Goal: Transaction & Acquisition: Purchase product/service

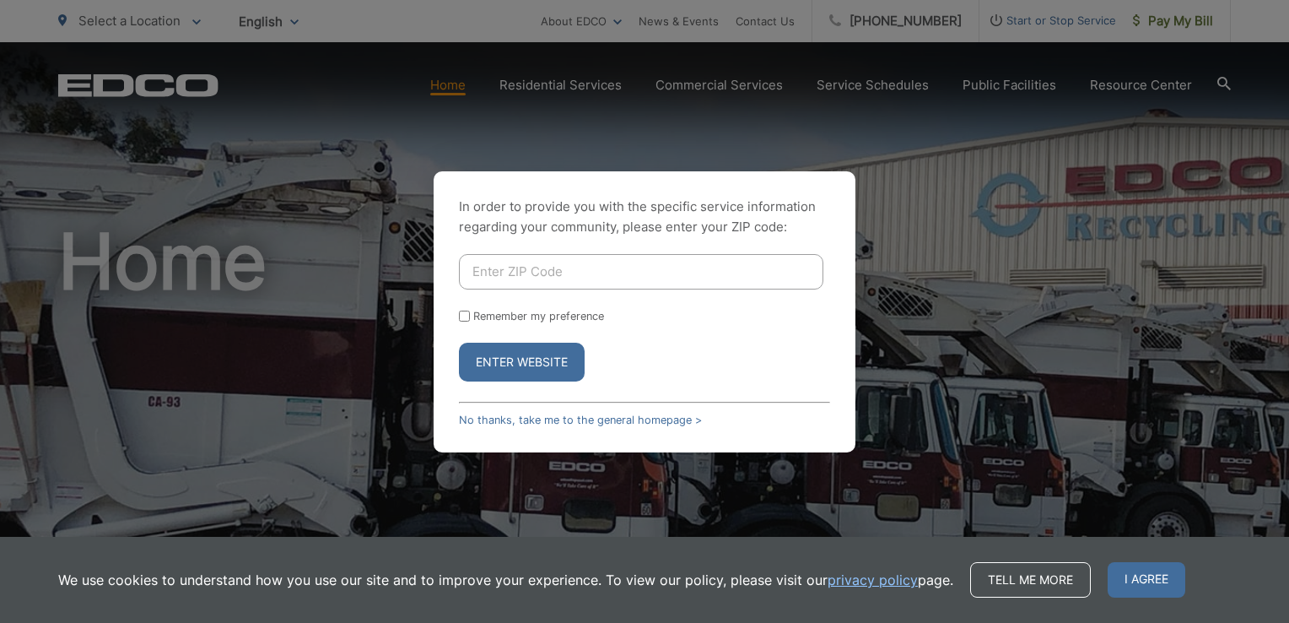
click at [548, 266] on input "Enter ZIP Code" at bounding box center [641, 271] width 365 height 35
type input "92064"
click at [467, 316] on input "Remember my preference" at bounding box center [464, 316] width 11 height 11
checkbox input "true"
click at [509, 349] on button "Enter Website" at bounding box center [522, 362] width 126 height 39
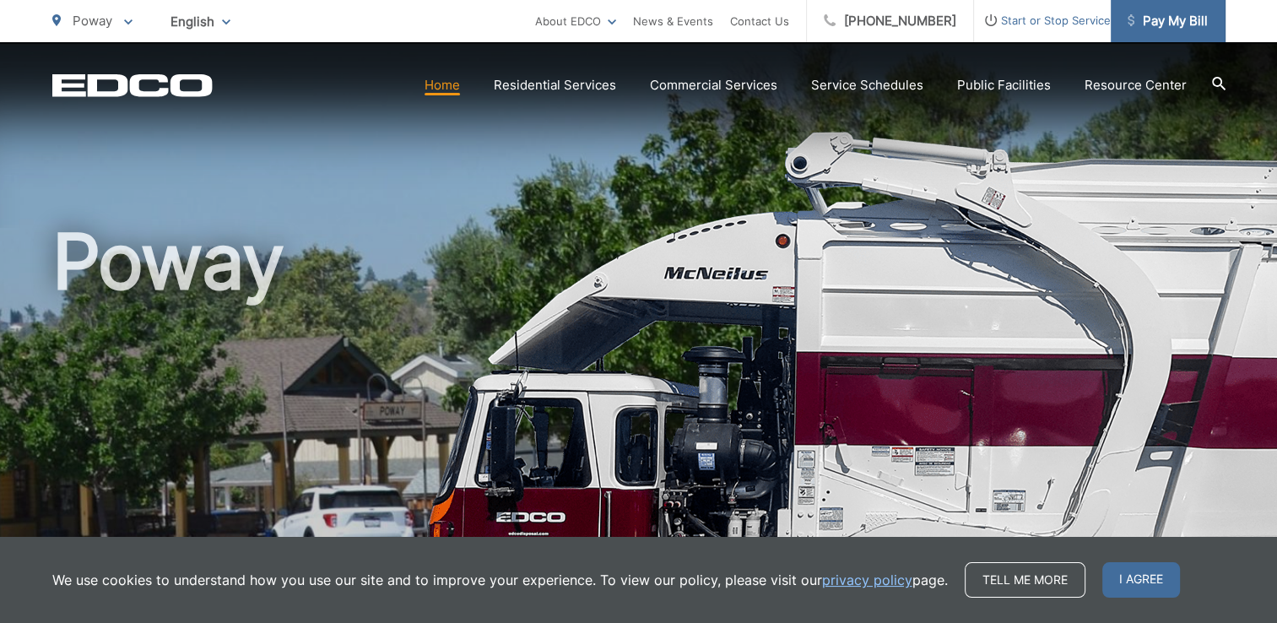
click at [1152, 18] on span "Pay My Bill" at bounding box center [1167, 21] width 80 height 20
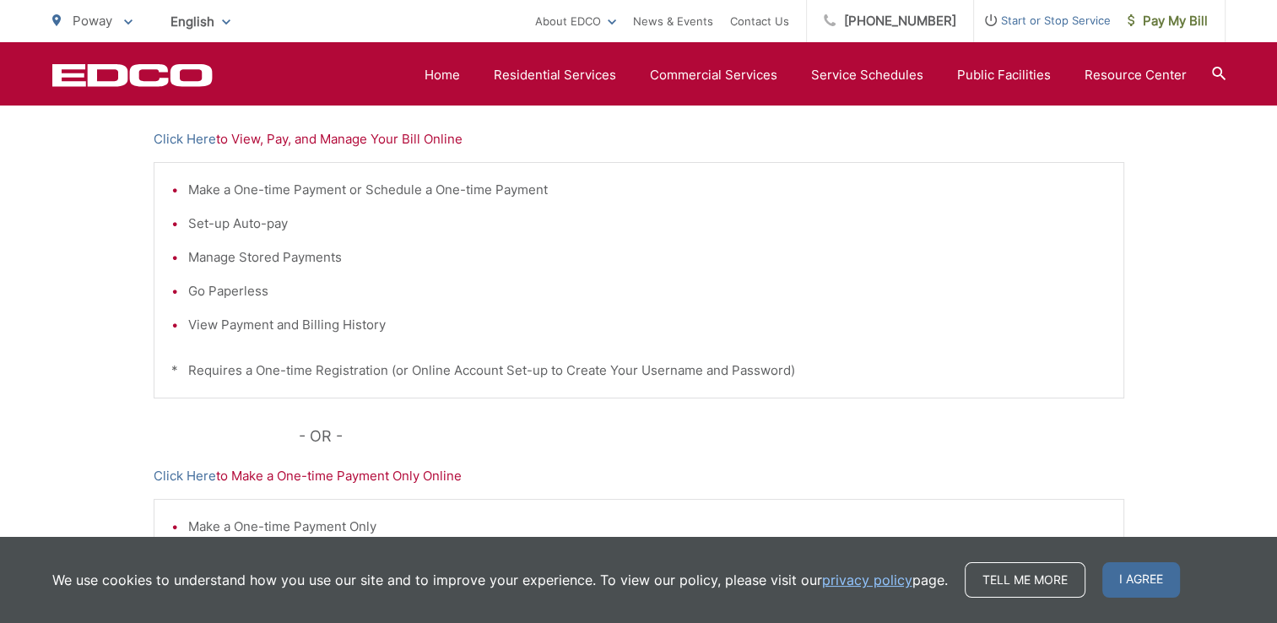
scroll to position [368, 0]
click at [257, 143] on p "Click Here to View, Pay, and Manage Your Bill Online" at bounding box center [639, 140] width 970 height 20
click at [199, 138] on link "Click Here" at bounding box center [185, 140] width 62 height 20
